Goal: Find contact information: Find contact information

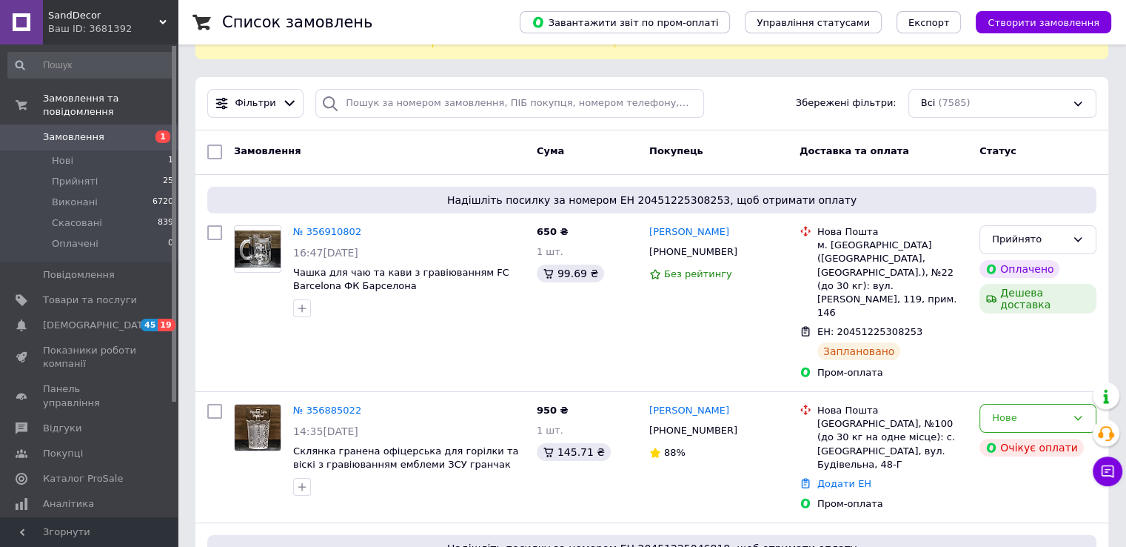
scroll to position [74, 0]
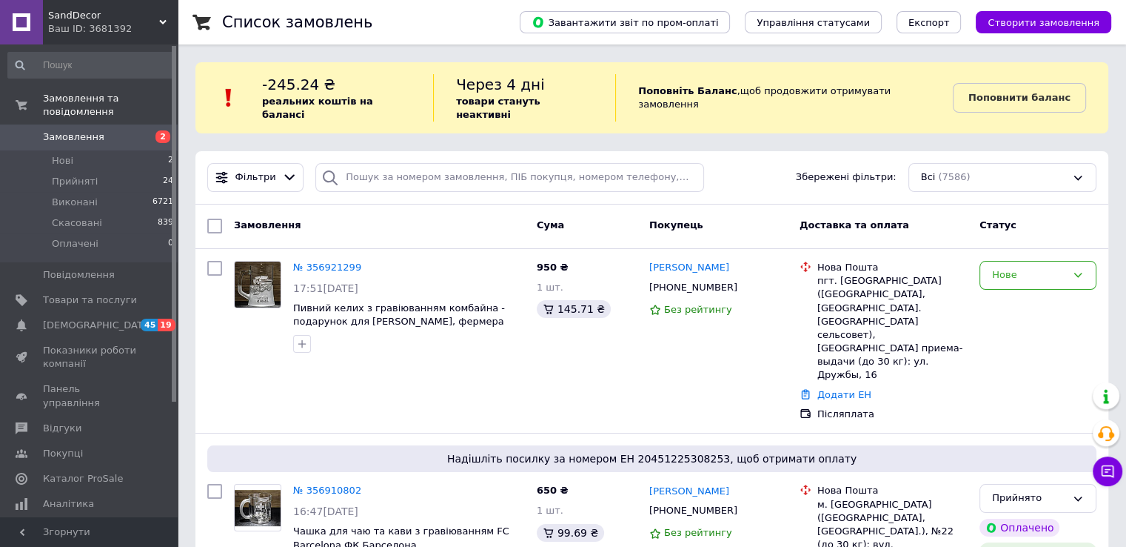
click at [160, 21] on use at bounding box center [162, 22] width 7 height 4
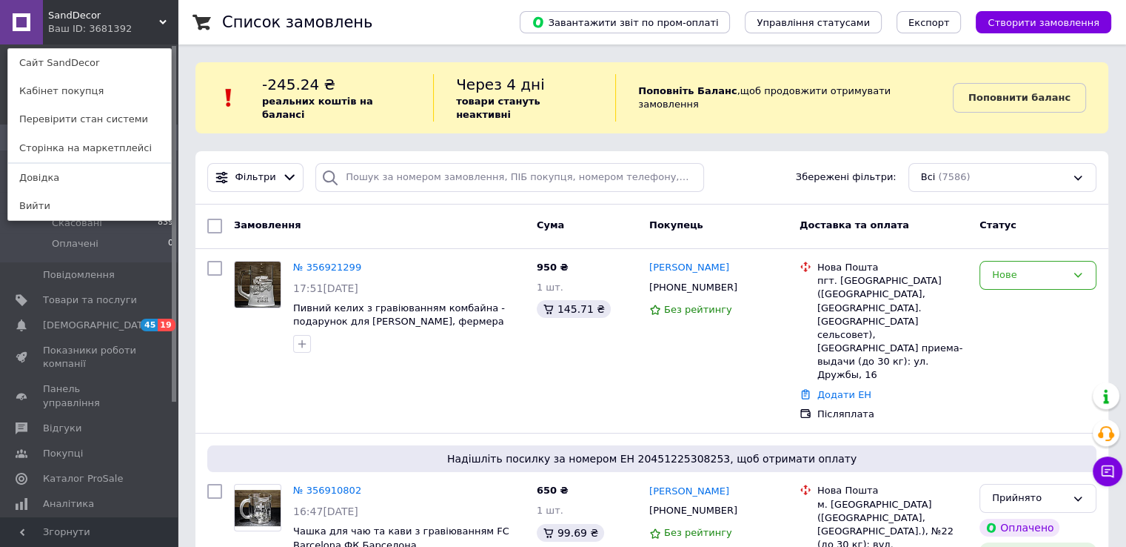
drag, startPoint x: 163, startPoint y: 19, endPoint x: 136, endPoint y: 28, distance: 28.3
click at [163, 19] on icon at bounding box center [162, 22] width 7 height 7
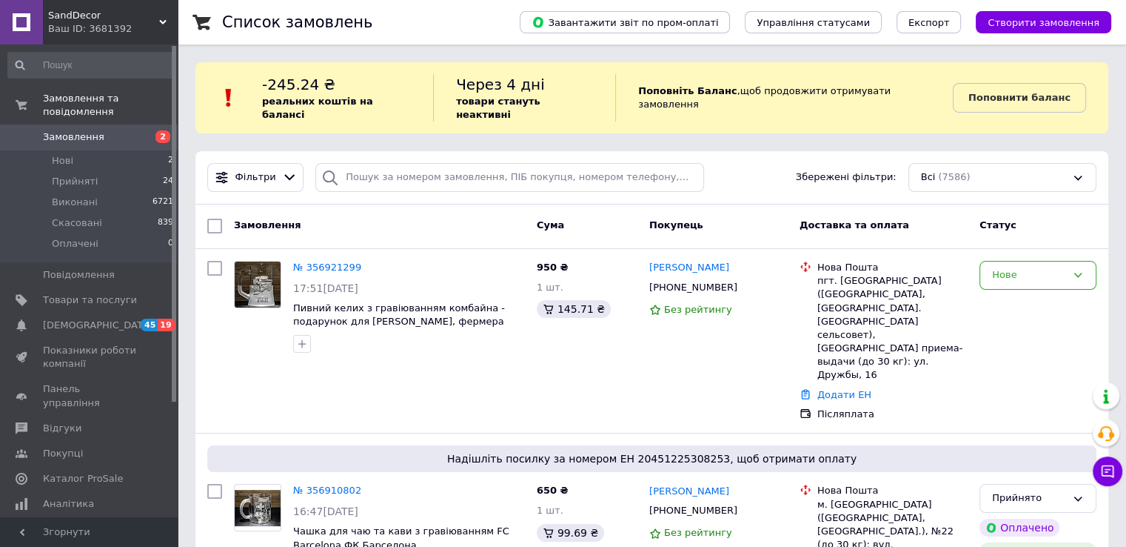
click at [160, 21] on use at bounding box center [162, 22] width 7 height 4
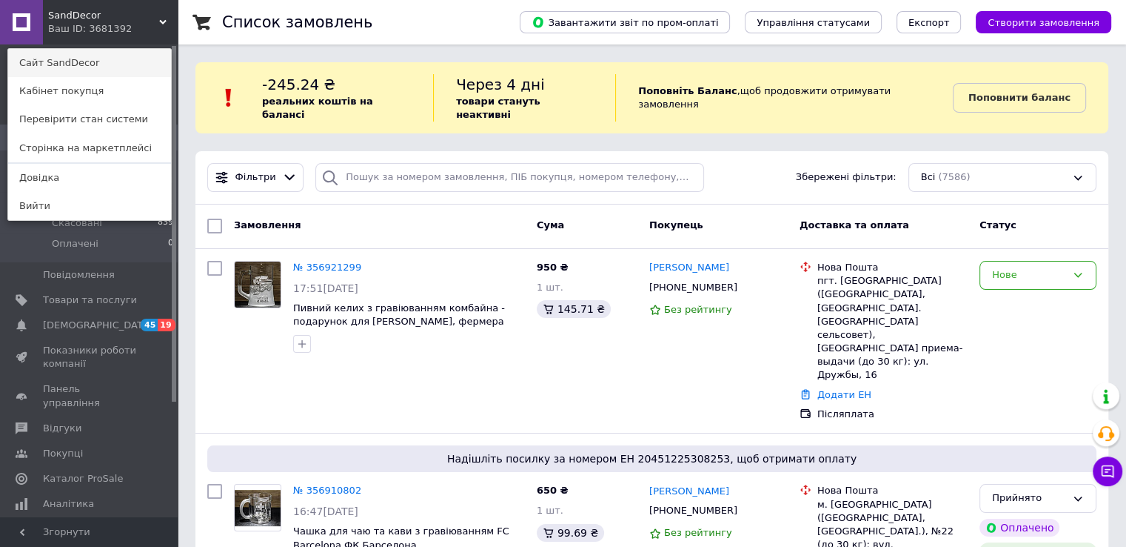
click at [61, 67] on link "Сайт SandDecor" at bounding box center [89, 63] width 163 height 28
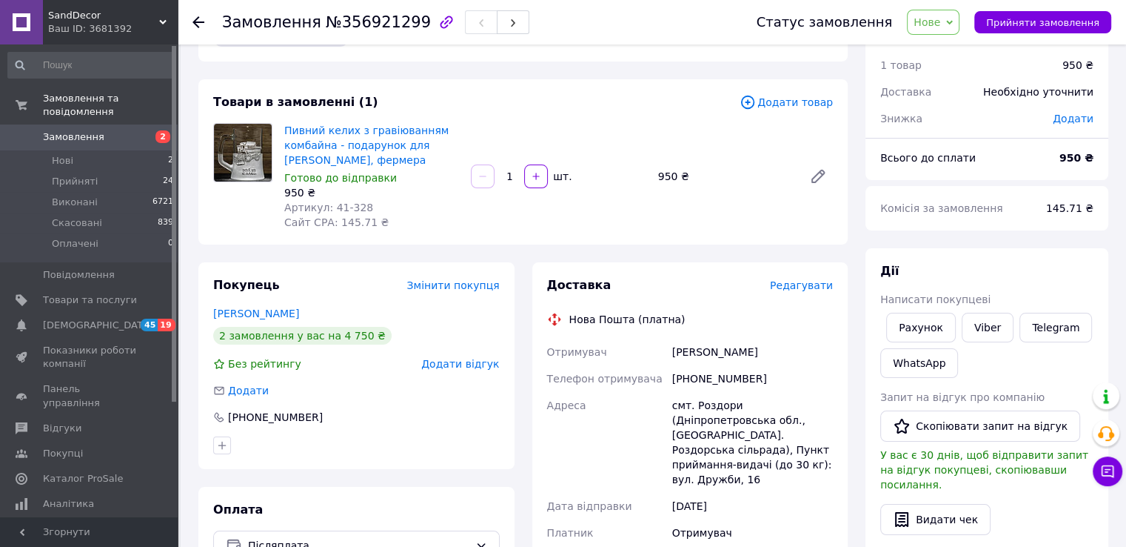
scroll to position [74, 0]
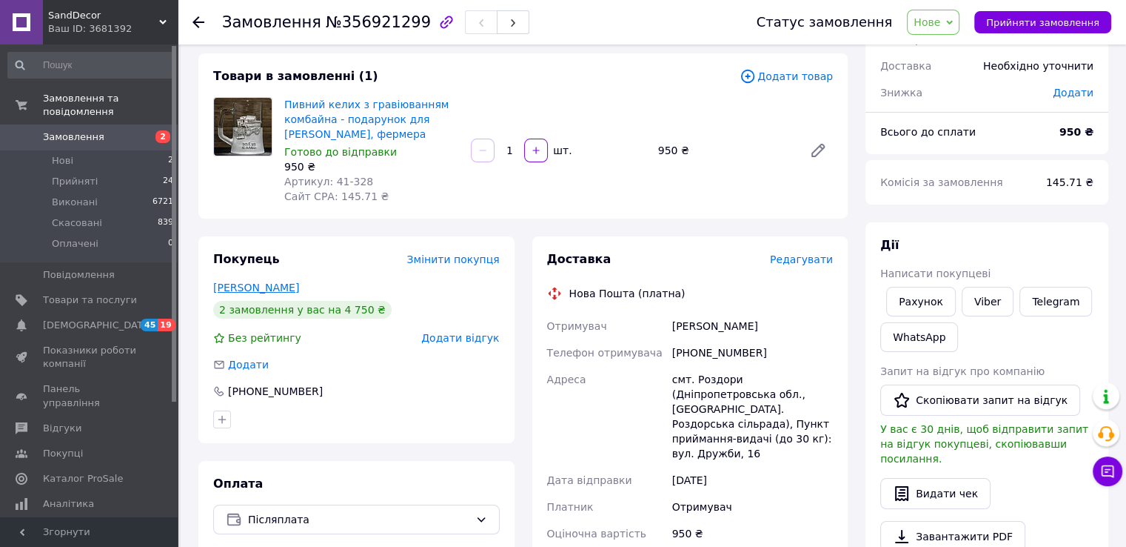
click at [264, 293] on link "[PERSON_NAME]" at bounding box center [256, 287] width 86 height 12
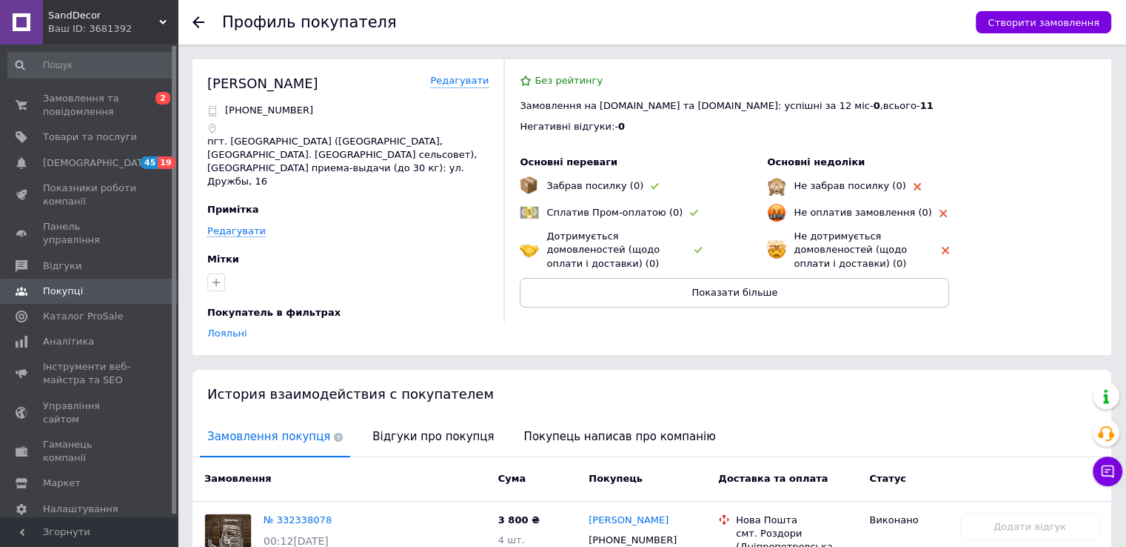
scroll to position [74, 0]
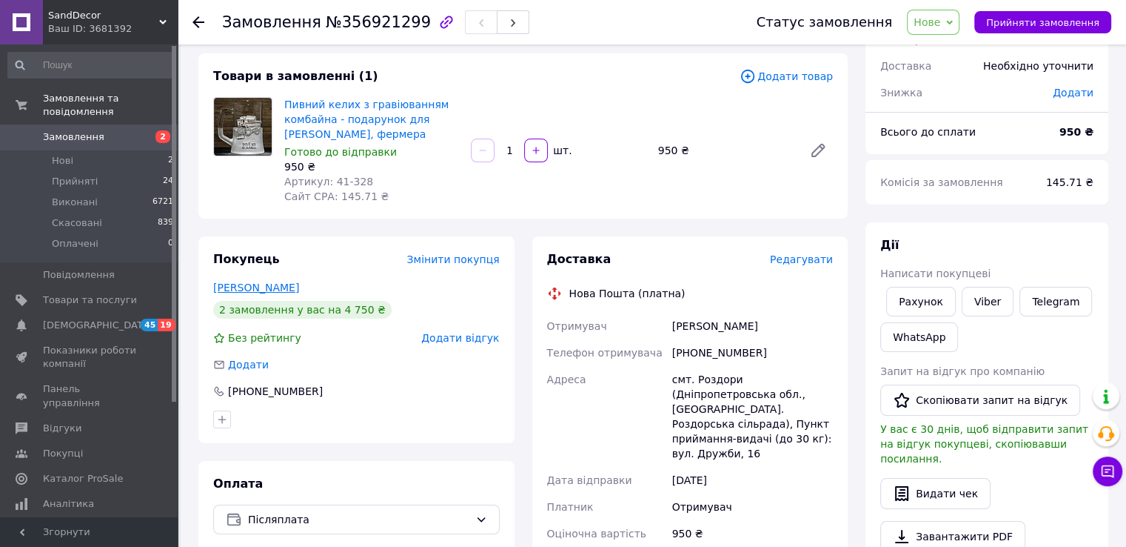
click at [273, 285] on link "[PERSON_NAME]" at bounding box center [256, 287] width 86 height 12
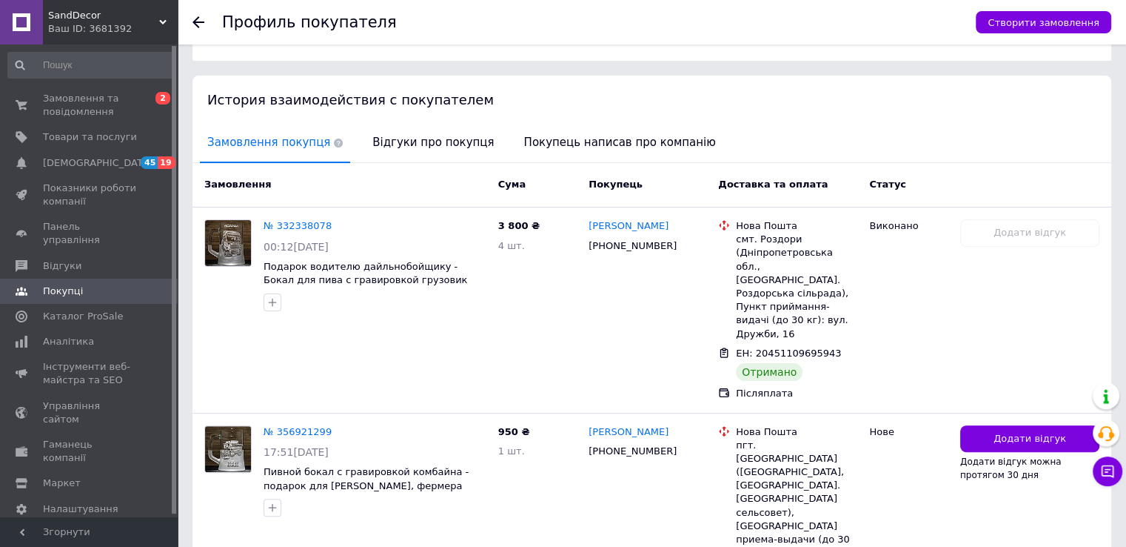
scroll to position [296, 0]
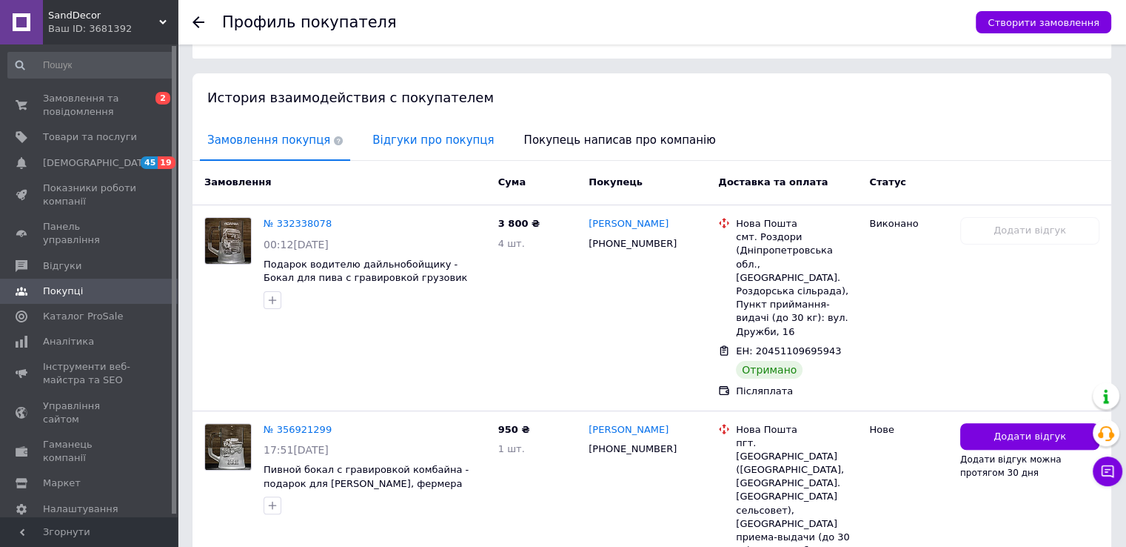
click at [407, 128] on span "Відгуки про покупця" at bounding box center [433, 140] width 136 height 38
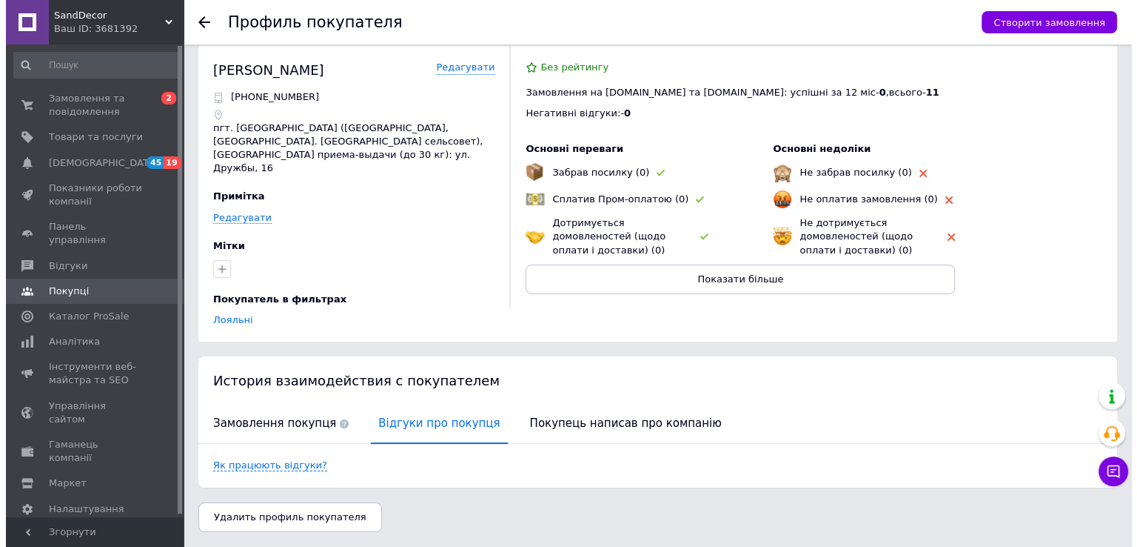
scroll to position [0, 0]
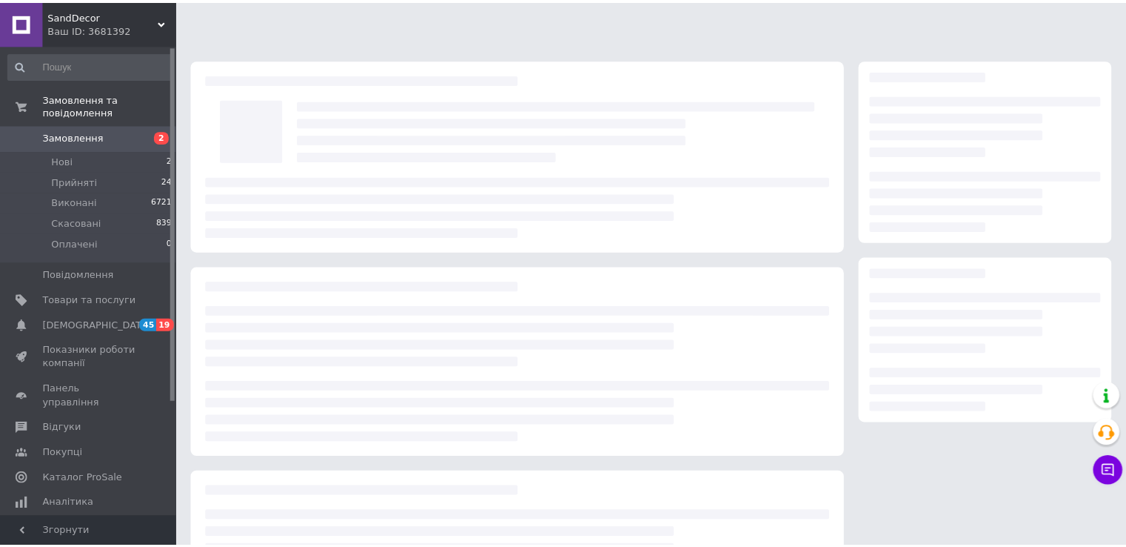
scroll to position [74, 0]
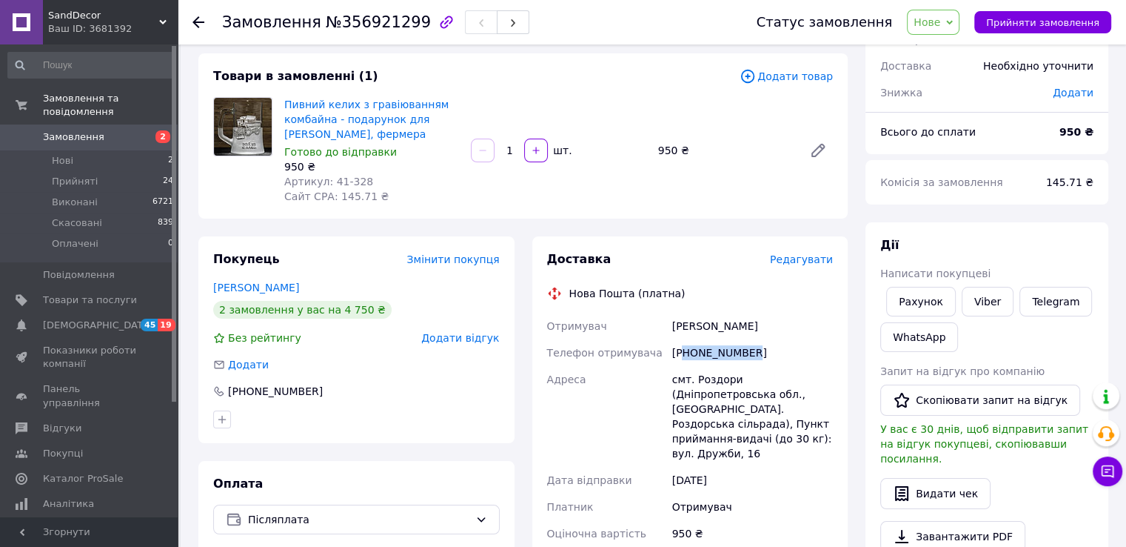
drag, startPoint x: 760, startPoint y: 355, endPoint x: 687, endPoint y: 356, distance: 72.6
click at [687, 356] on div "[PHONE_NUMBER]" at bounding box center [752, 352] width 167 height 27
click at [717, 356] on div "[PHONE_NUMBER]" at bounding box center [752, 352] width 167 height 27
drag, startPoint x: 749, startPoint y: 353, endPoint x: 690, endPoint y: 353, distance: 59.2
click at [690, 353] on div "[PHONE_NUMBER]" at bounding box center [752, 352] width 167 height 27
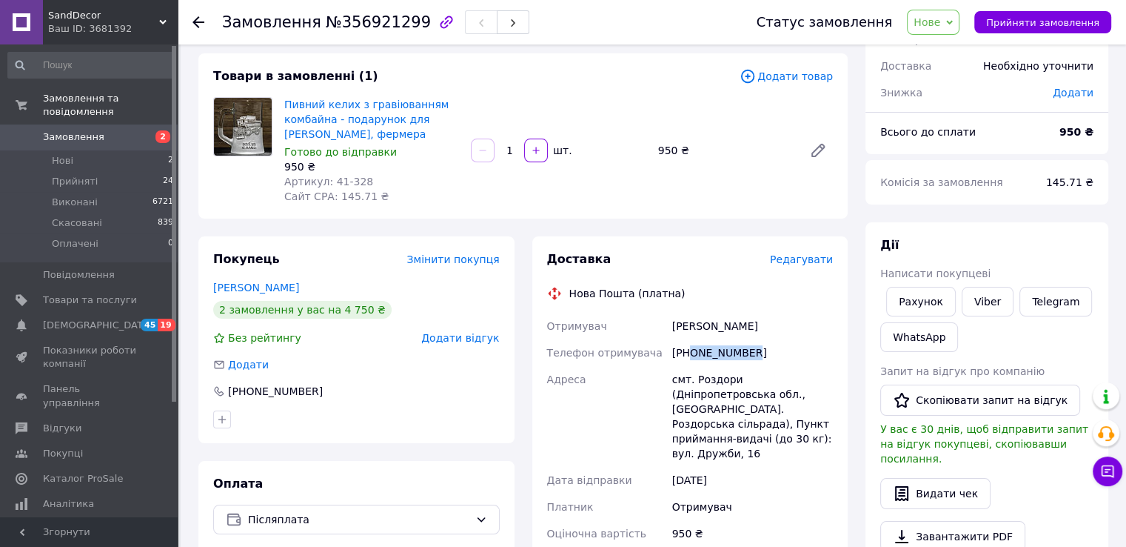
copy div "0951503105"
